Goal: Information Seeking & Learning: Learn about a topic

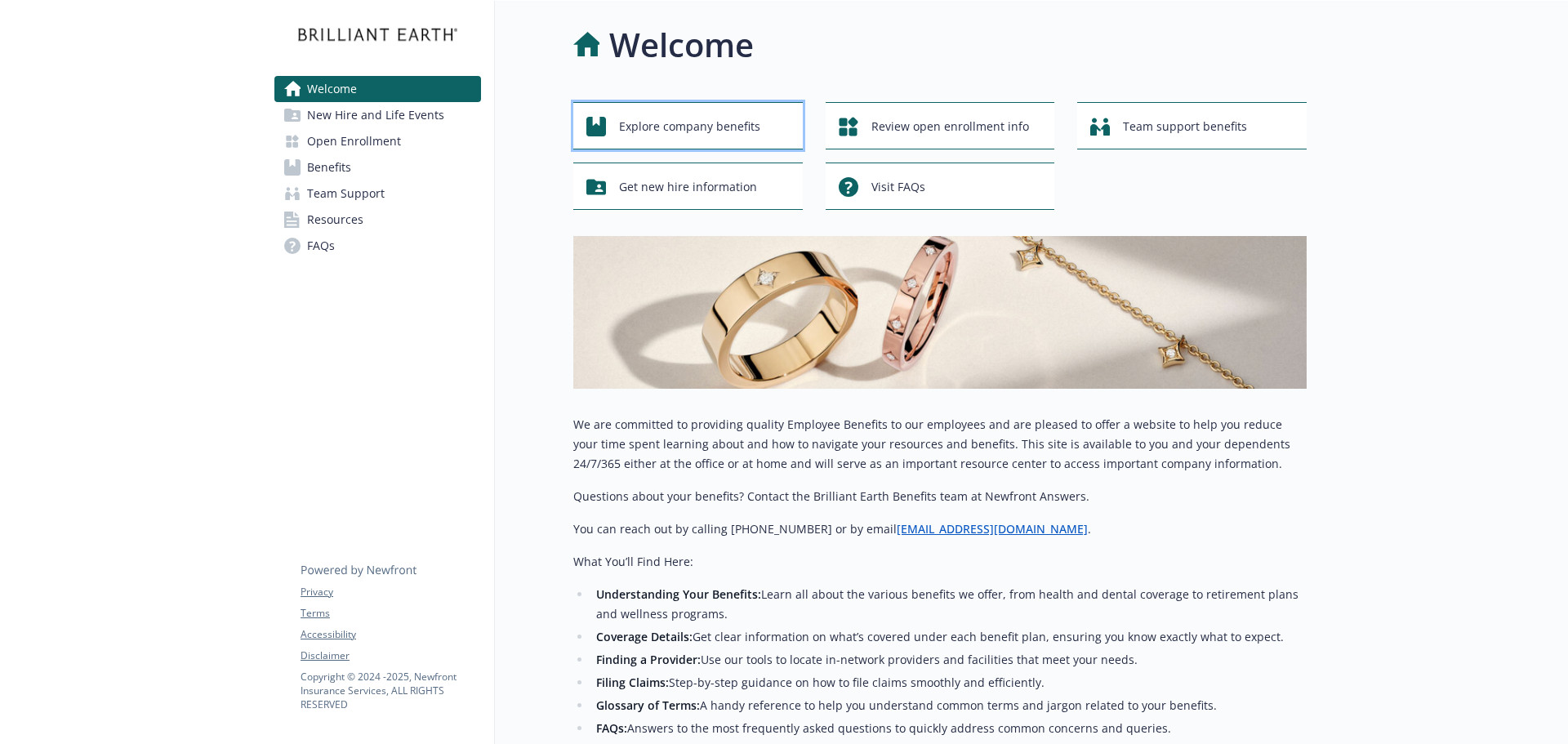
click at [660, 117] on span "Explore company benefits" at bounding box center [690, 126] width 141 height 31
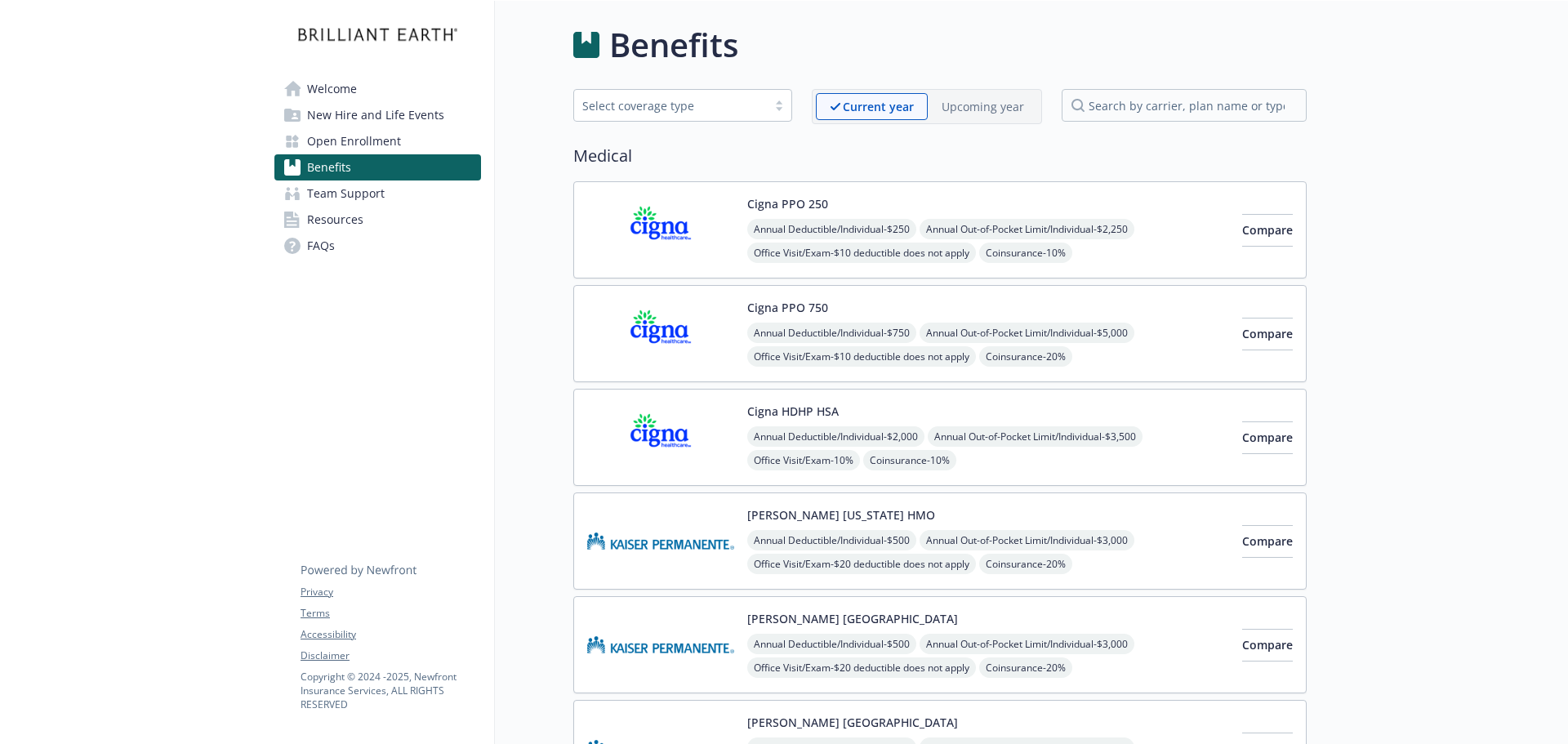
drag, startPoint x: 705, startPoint y: 522, endPoint x: 727, endPoint y: 552, distance: 37.2
click at [721, 548] on div "[PERSON_NAME] [US_STATE] HMO Annual Deductible/Individual - $500 Annual Out-of-…" at bounding box center [939, 541] width 734 height 98
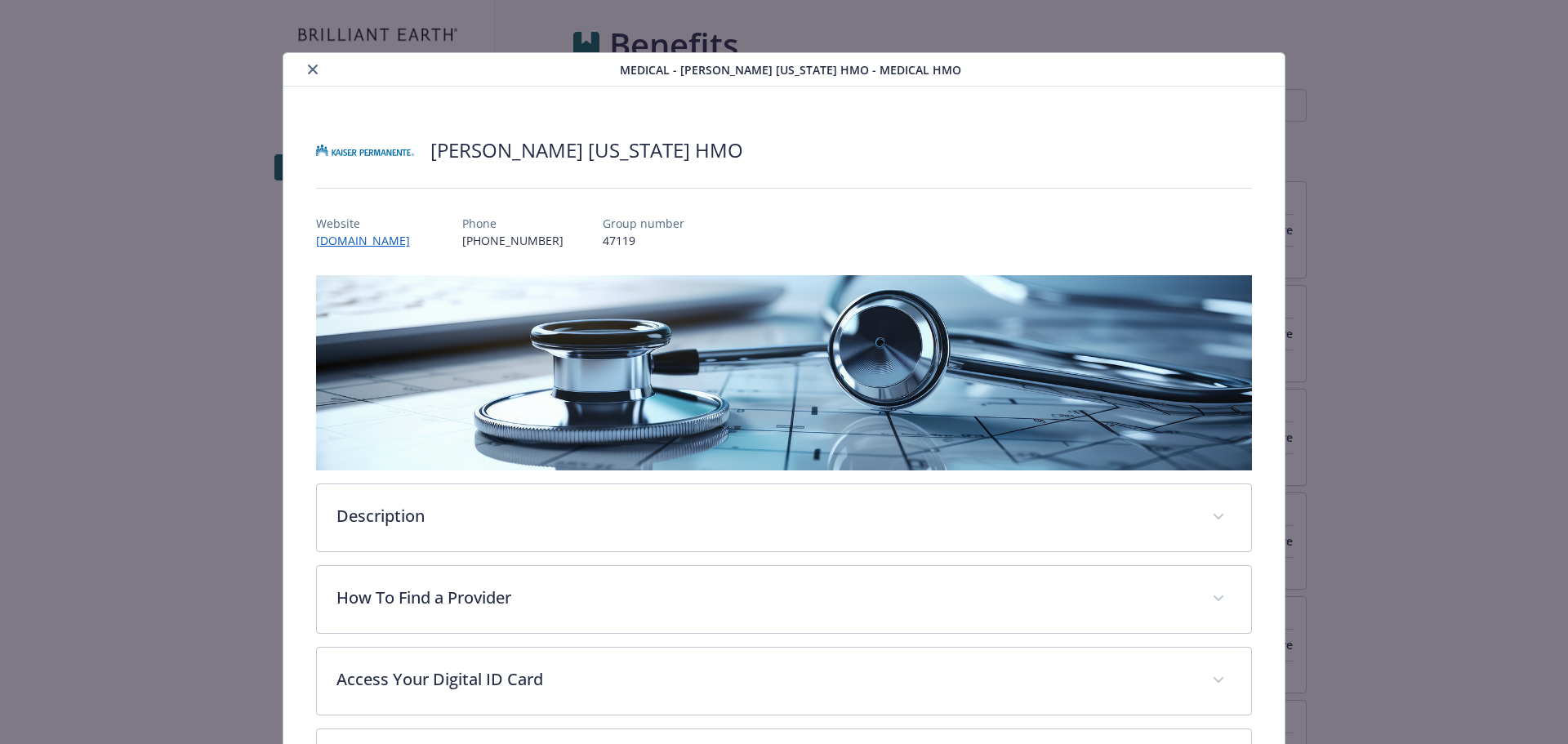
scroll to position [49, 0]
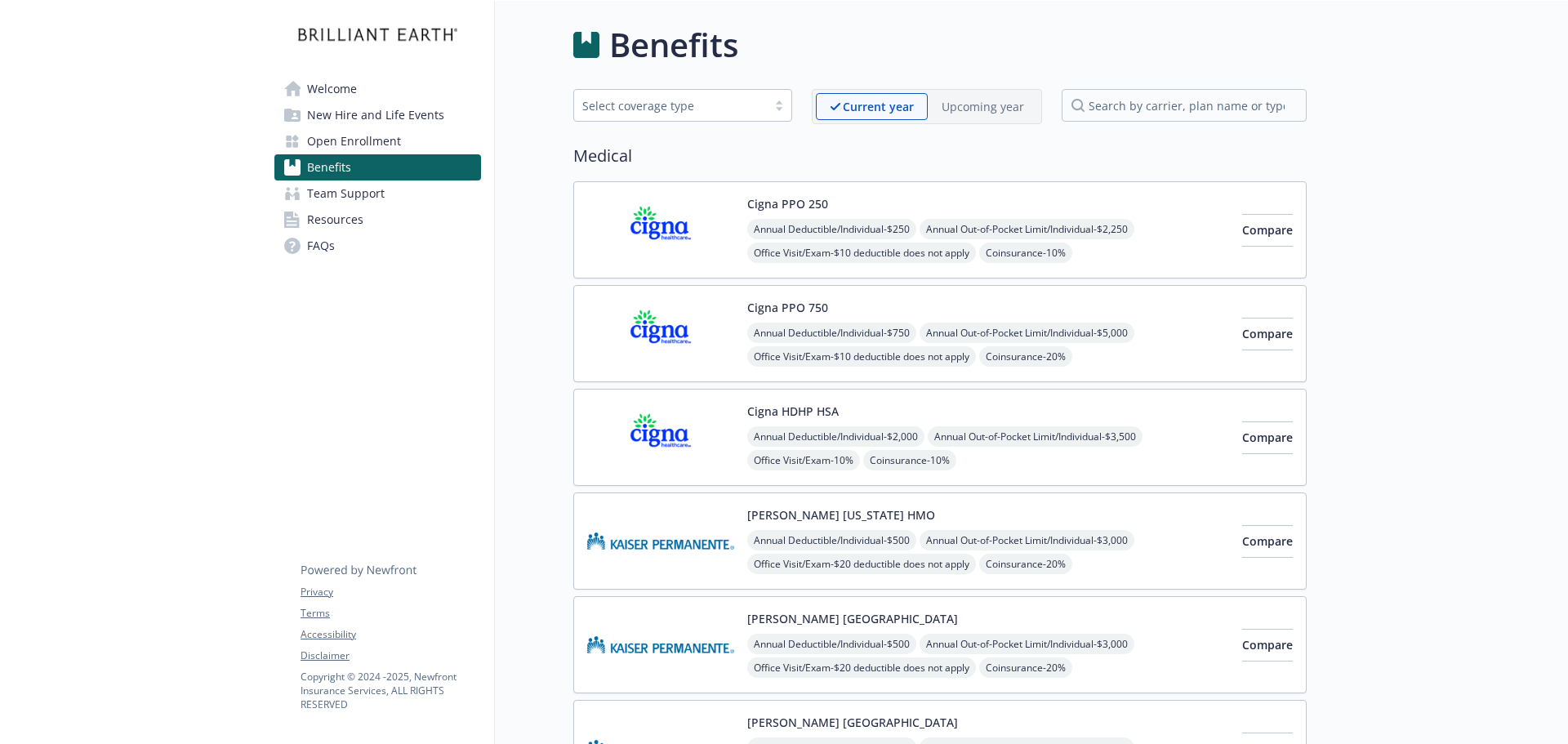
click at [974, 99] on p "Upcoming year" at bounding box center [983, 107] width 83 height 17
